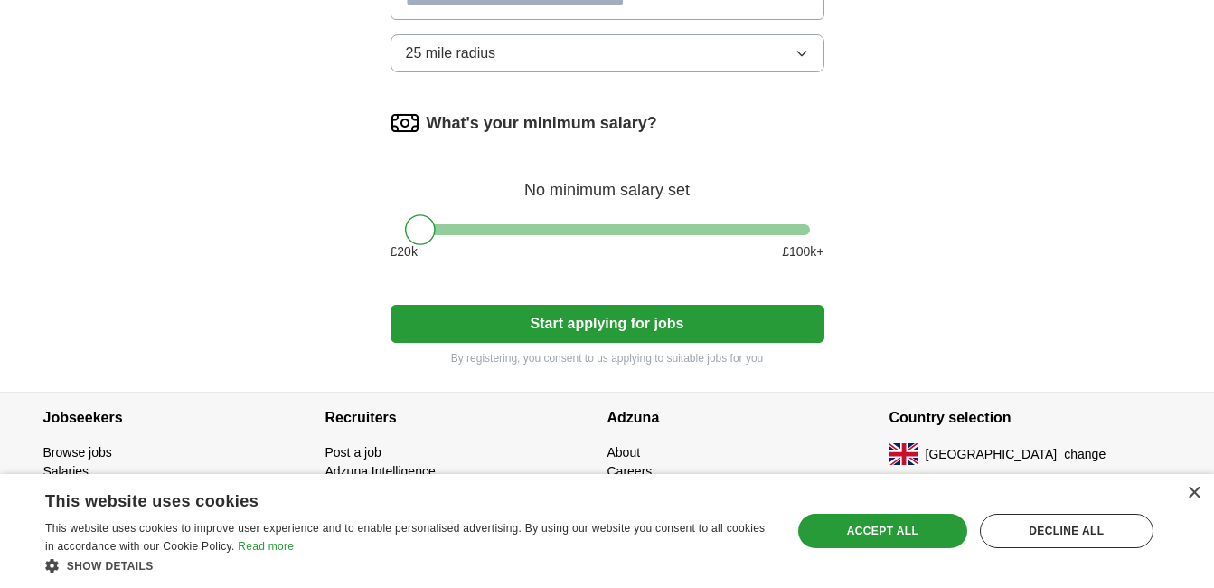
scroll to position [514, 0]
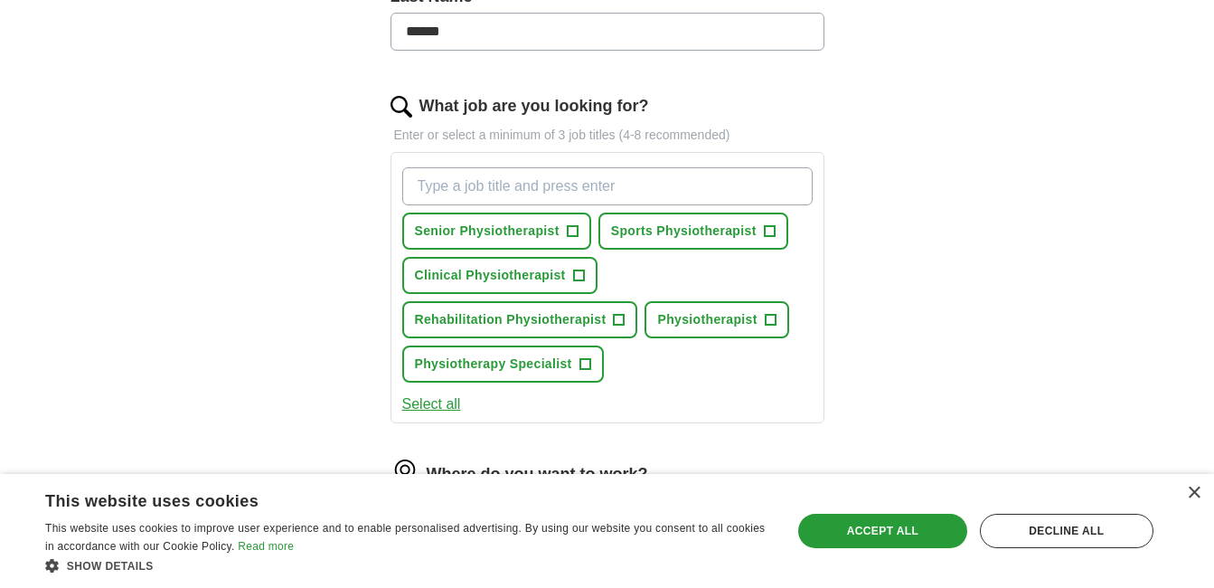
click at [562, 185] on input "What job are you looking for?" at bounding box center [607, 186] width 411 height 38
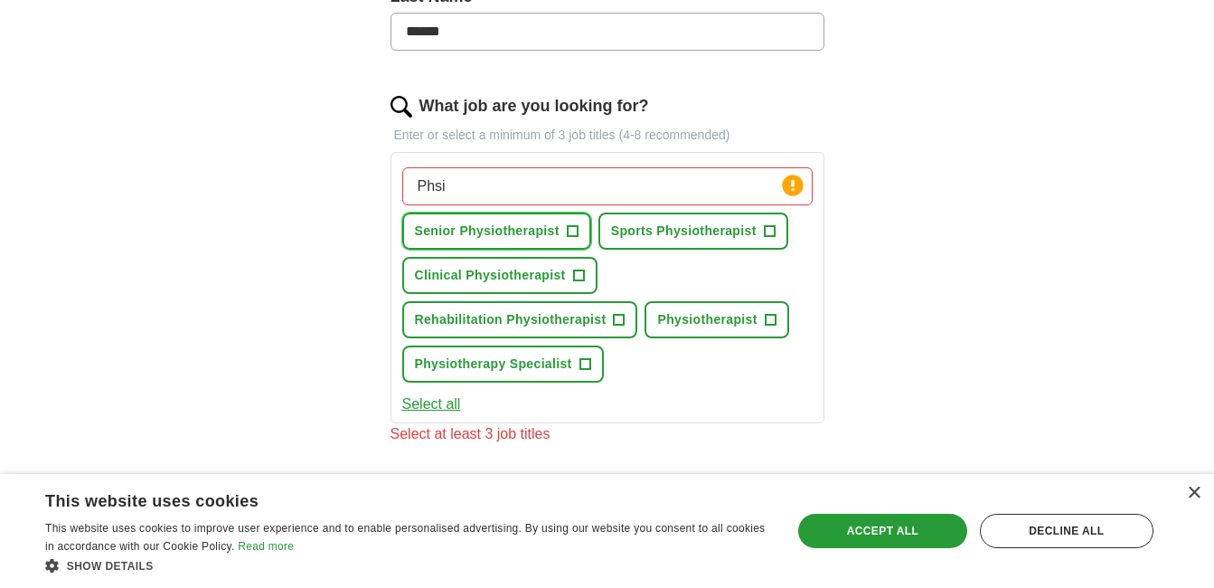
drag, startPoint x: 562, startPoint y: 233, endPoint x: 460, endPoint y: 194, distance: 108.5
click at [460, 194] on div "Phsi Press return to add title Senior Physiotherapist + Sports Physiotherapist …" at bounding box center [608, 275] width 418 height 230
click at [452, 195] on input "Phsi" at bounding box center [607, 186] width 411 height 38
click at [433, 192] on input "Phsio" at bounding box center [607, 186] width 411 height 38
click at [484, 178] on input "Physio" at bounding box center [607, 186] width 411 height 38
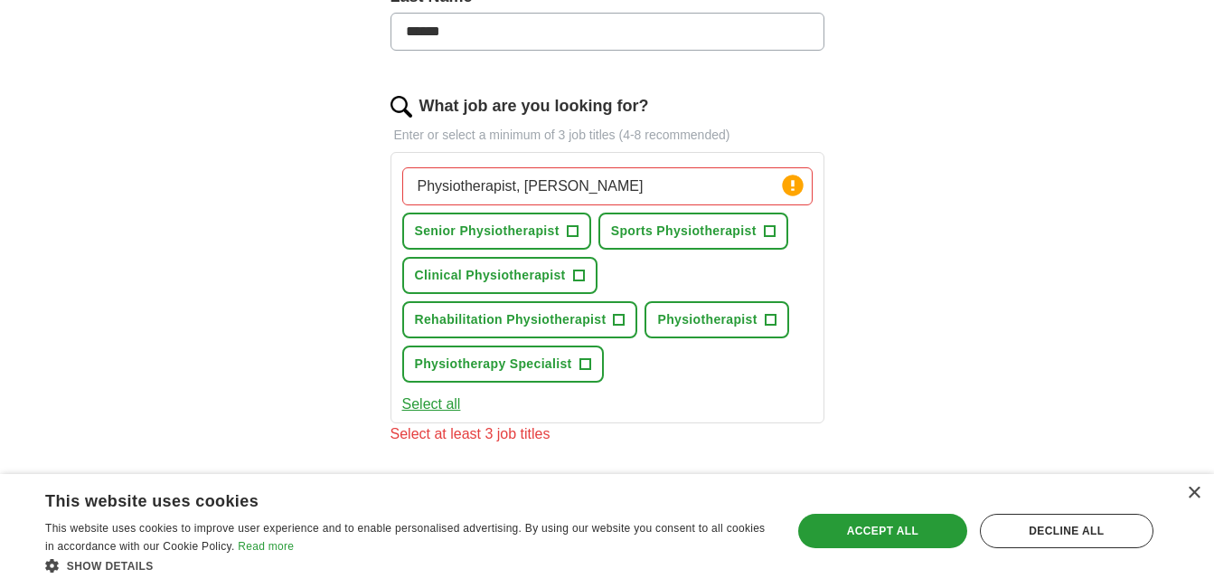
click at [552, 184] on input "Physiotherapist, [PERSON_NAME]" at bounding box center [607, 186] width 411 height 38
click at [565, 189] on input "Physiotherapist, P.E.T eacher" at bounding box center [607, 186] width 411 height 38
click at [610, 183] on input "Physiotherapist, P.E.Teacher" at bounding box center [607, 186] width 411 height 38
click at [645, 183] on input "Physiotherapist, P.E.Teacher, SEN eacher" at bounding box center [607, 186] width 411 height 38
type input "Physiotherapist, P.E.Teacher, SEN Teacher"
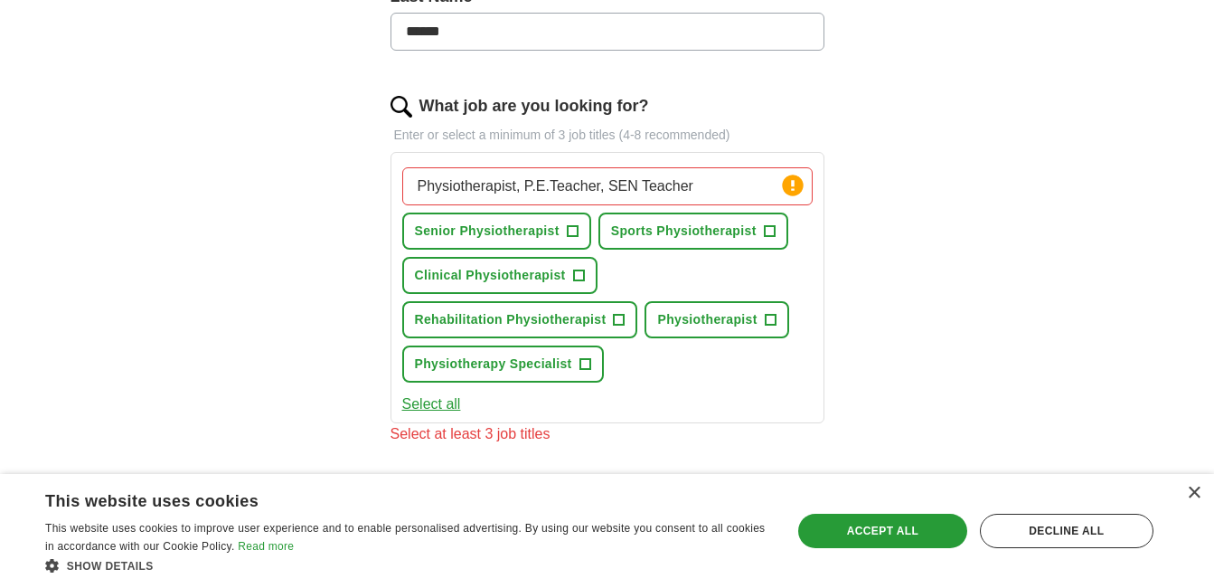
click at [449, 404] on button "Select all" at bounding box center [431, 404] width 59 height 22
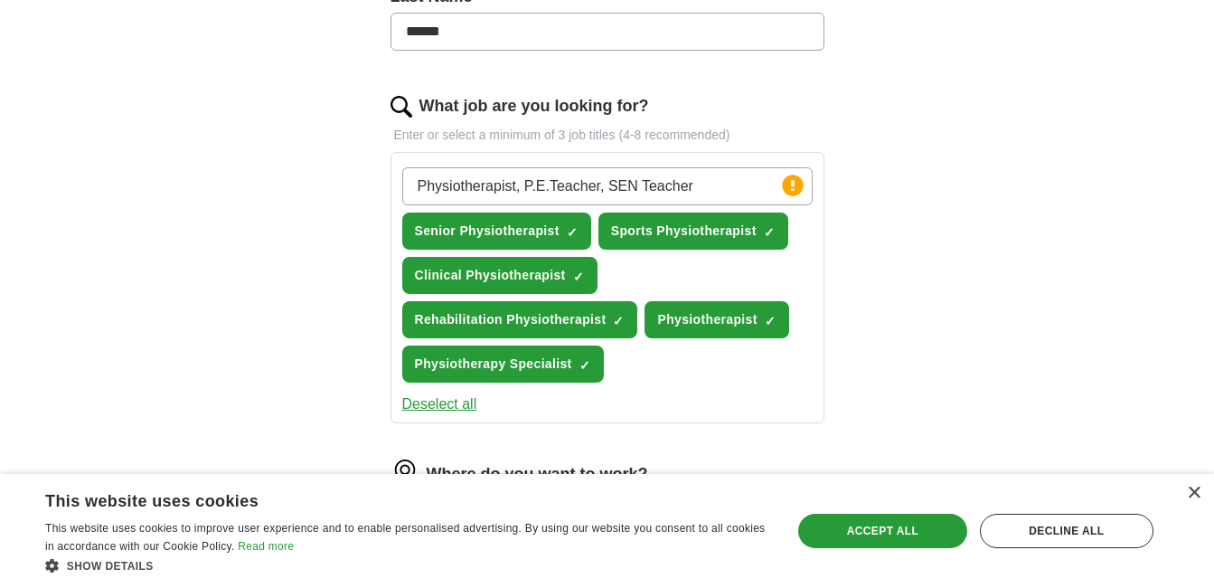
click at [959, 342] on div "ApplyIQ Let ApplyIQ do the hard work of searching and applying for jobs. Just t…" at bounding box center [607, 224] width 1157 height 1364
click at [1190, 497] on div "×" at bounding box center [1194, 493] width 14 height 14
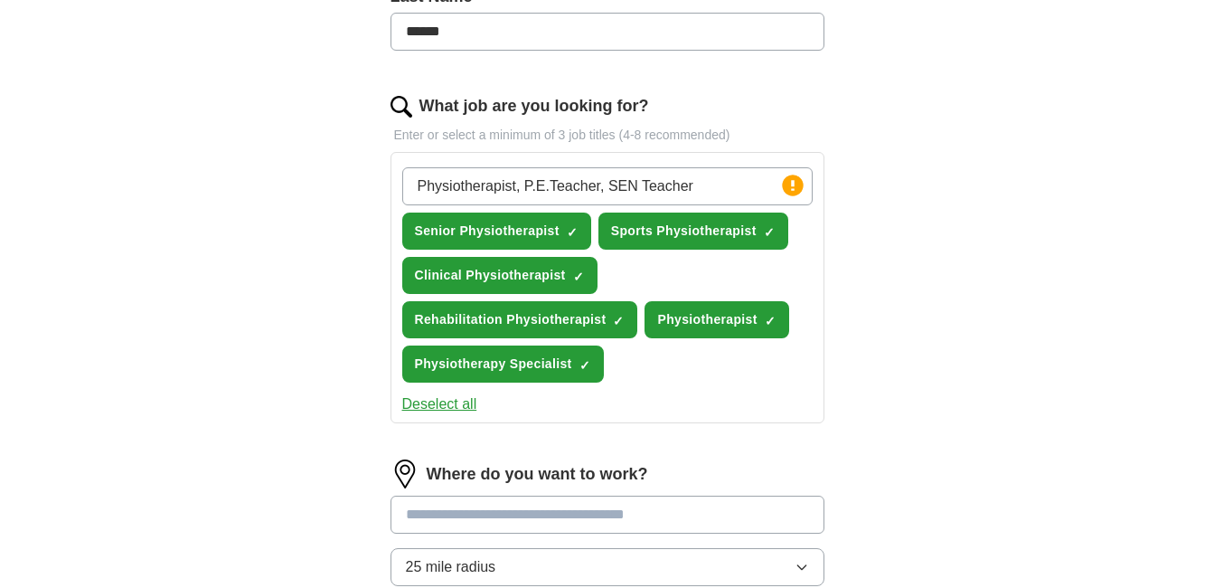
click at [663, 502] on input "text" at bounding box center [608, 514] width 434 height 38
click at [464, 517] on input "*********" at bounding box center [608, 514] width 434 height 38
type input "**********"
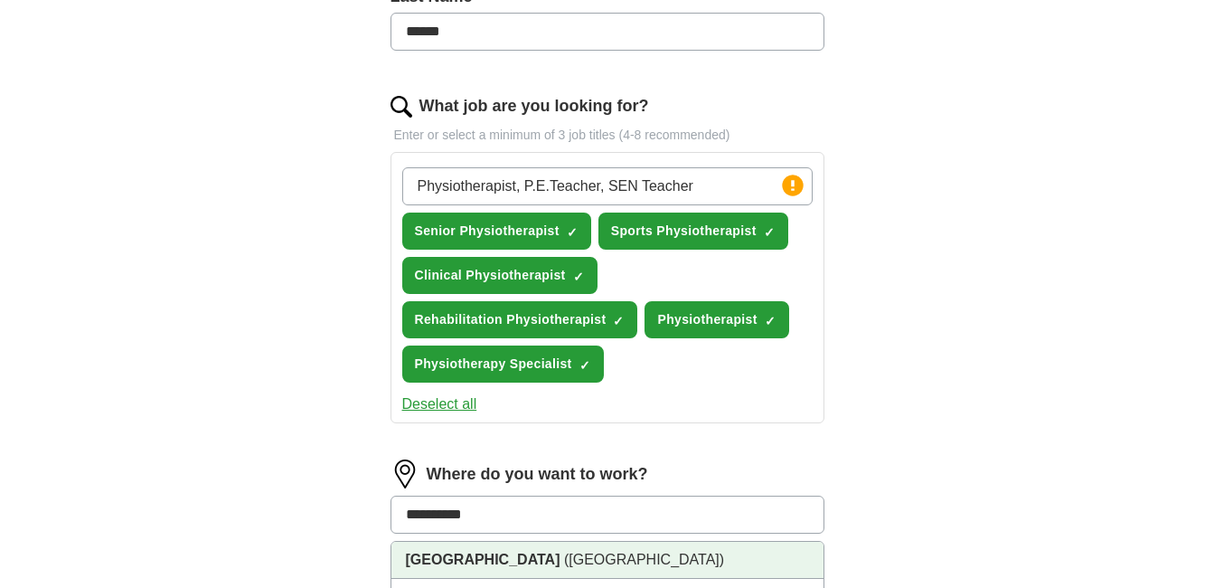
click at [564, 560] on span "([GEOGRAPHIC_DATA])" at bounding box center [644, 559] width 160 height 15
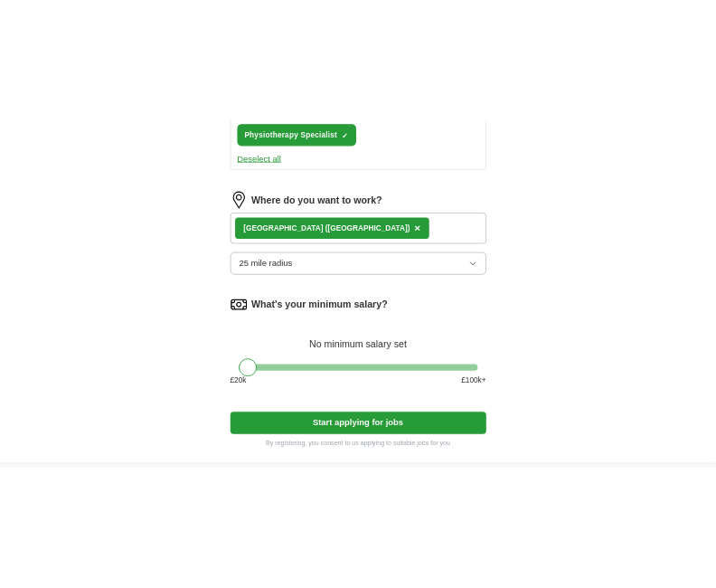
scroll to position [875, 0]
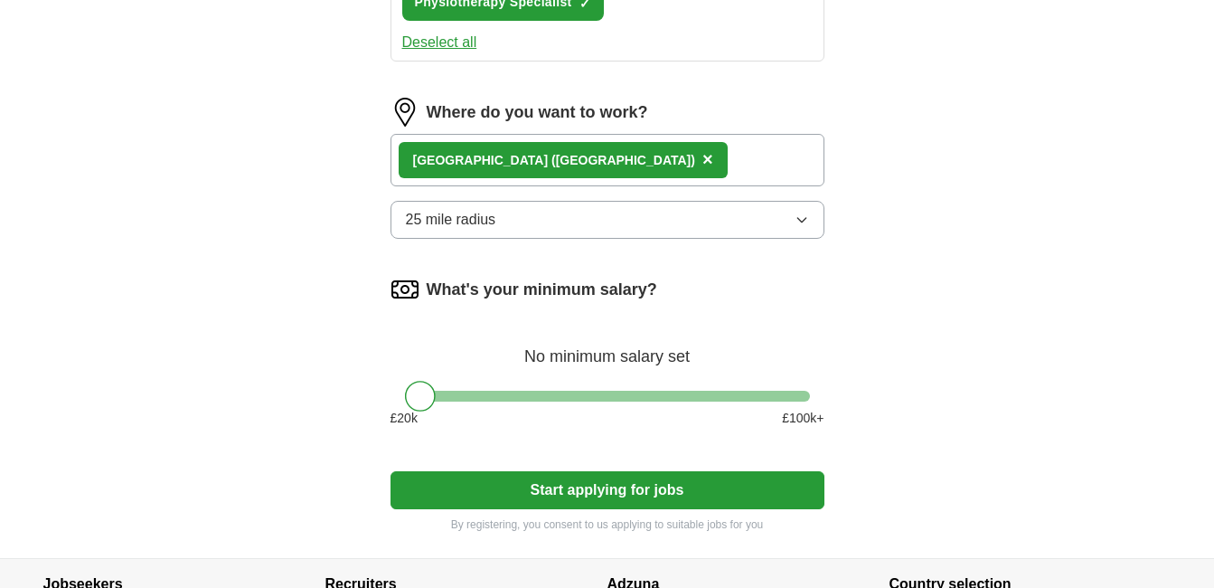
click at [721, 494] on button "Start applying for jobs" at bounding box center [608, 490] width 434 height 38
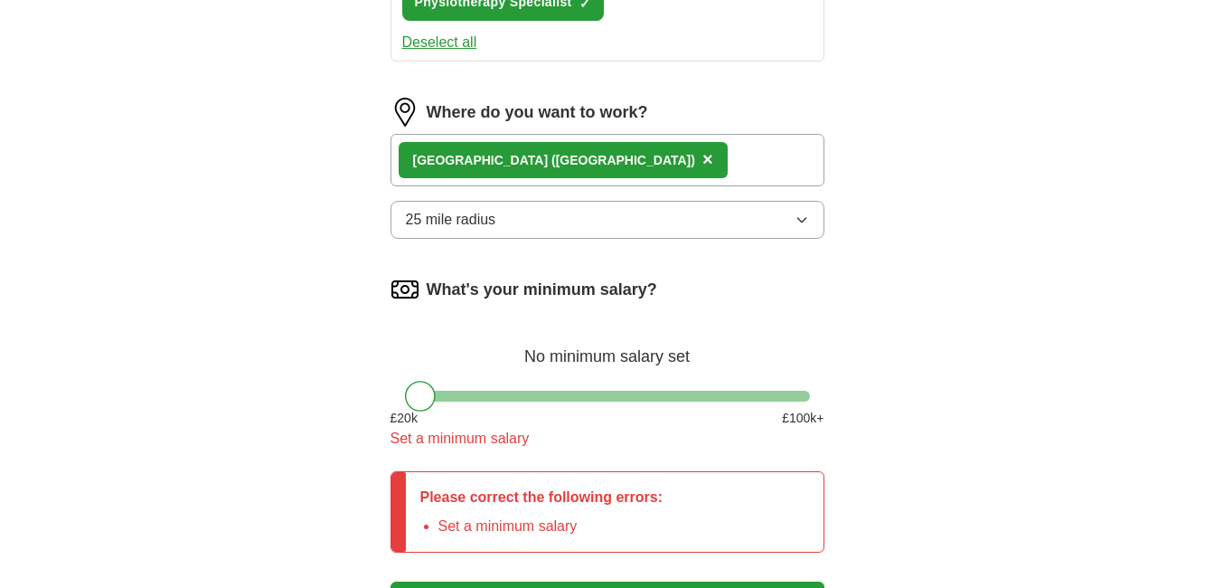
drag, startPoint x: 423, startPoint y: 393, endPoint x: 462, endPoint y: 402, distance: 39.9
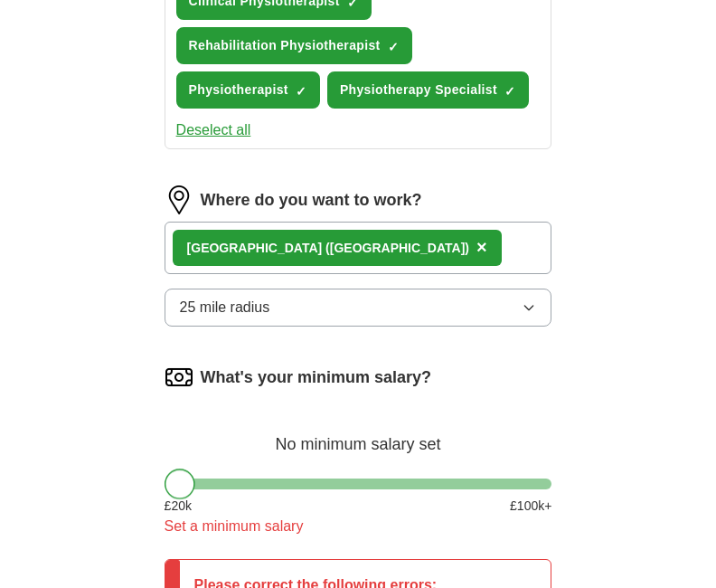
click at [462, 413] on div "No minimum salary set" at bounding box center [359, 434] width 388 height 43
click at [589, 302] on div "Let ApplyIQ do the hard work of searching and applying for jobs. Just tell us w…" at bounding box center [358, 29] width 521 height 1453
